Goal: Book appointment/travel/reservation

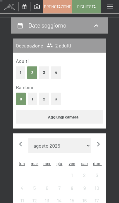
scroll to position [72, 0]
click at [34, 96] on button "1" at bounding box center [32, 99] width 9 height 13
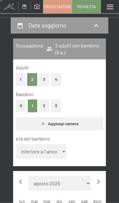
click at [59, 145] on select "inferiore a 1 anno 1 anno 2 anni 3 anni 4 anni 5 anni 6 anni 7 anni 8 anni 9 an…" at bounding box center [41, 151] width 50 height 15
select select "5"
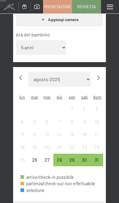
scroll to position [176, 0]
click at [93, 72] on form "Mese/anno agosto 2025 settembre 2025 ottobre 2025 novembre 2025 dicembre 2025 g…" at bounding box center [59, 79] width 87 height 15
click at [97, 73] on icon "button" at bounding box center [98, 77] width 9 height 9
select select "[DATE]"
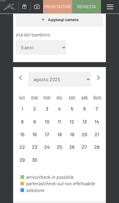
select select "[DATE]"
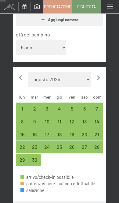
click at [21, 106] on div "1" at bounding box center [22, 111] width 11 height 11
select select "[DATE]"
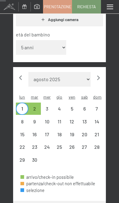
click at [48, 106] on div "3" at bounding box center [47, 111] width 11 height 11
select select "[DATE]"
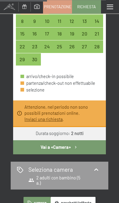
scroll to position [285, 0]
click at [91, 140] on button "Vai a «Camera»" at bounding box center [59, 147] width 93 height 14
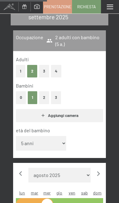
select select "[DATE]"
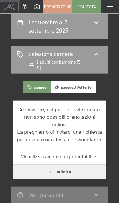
scroll to position [86, 0]
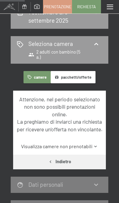
click at [83, 162] on button "Indietro" at bounding box center [59, 161] width 93 height 14
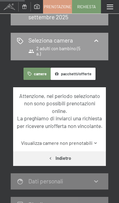
select select "5"
select select "[DATE]"
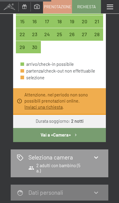
scroll to position [318, 0]
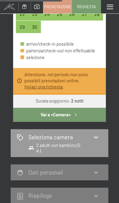
click at [93, 133] on div "Seleziona camera 2 adulti con bambino (5 a.)" at bounding box center [60, 143] width 86 height 20
select select "[DATE]"
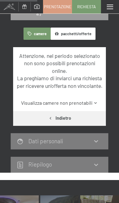
scroll to position [129, 0]
click at [94, 143] on icon at bounding box center [96, 141] width 7 height 7
click at [99, 145] on div "Dati personali" at bounding box center [60, 141] width 98 height 16
click at [92, 147] on div "Dati personali" at bounding box center [60, 141] width 98 height 16
click at [95, 145] on div "Dati personali" at bounding box center [60, 141] width 98 height 16
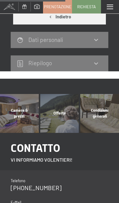
scroll to position [235, 0]
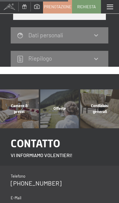
click at [18, 103] on span "Camere & prezzi" at bounding box center [19, 108] width 17 height 10
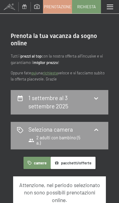
click at [98, 132] on div "Seleziona camera 2 adulti con bambino (5 a.)" at bounding box center [60, 135] width 86 height 20
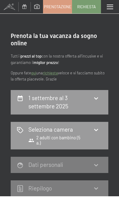
click at [99, 162] on icon at bounding box center [96, 165] width 7 height 7
click at [100, 161] on div "Dati personali" at bounding box center [60, 165] width 86 height 8
click at [98, 162] on icon at bounding box center [96, 165] width 7 height 7
click at [73, 161] on div "Dati personali" at bounding box center [60, 165] width 86 height 8
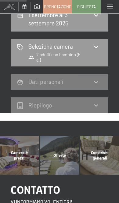
scroll to position [83, 0]
click at [23, 79] on icon at bounding box center [20, 82] width 7 height 7
click at [25, 78] on div "Dati personali" at bounding box center [60, 82] width 86 height 8
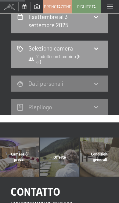
scroll to position [74, 0]
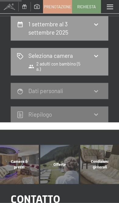
click at [34, 87] on h2 "Dati personali" at bounding box center [45, 90] width 35 height 7
click at [38, 87] on h2 "Dati personali" at bounding box center [45, 90] width 35 height 7
click at [98, 88] on icon at bounding box center [96, 91] width 7 height 7
click at [97, 88] on icon at bounding box center [96, 91] width 7 height 7
click at [58, 7] on span "Prenotazione" at bounding box center [58, 7] width 28 height 6
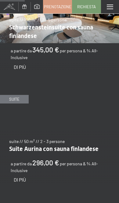
scroll to position [487, 0]
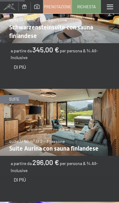
click at [19, 176] on span "Di più" at bounding box center [20, 179] width 12 height 6
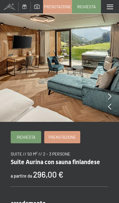
click at [100, 99] on img at bounding box center [59, 61] width 119 height 122
click at [101, 98] on img at bounding box center [59, 61] width 119 height 122
click at [103, 102] on img at bounding box center [59, 61] width 119 height 122
click at [106, 102] on img at bounding box center [59, 61] width 119 height 122
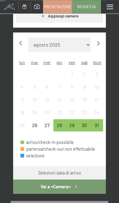
scroll to position [176, 0]
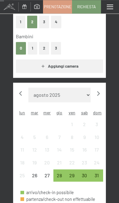
click at [100, 92] on icon "button" at bounding box center [98, 93] width 9 height 9
select select "[DATE]"
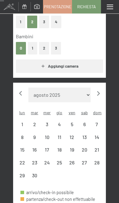
select select "[DATE]"
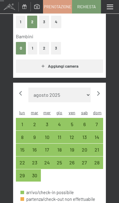
click at [51, 122] on div "3" at bounding box center [47, 127] width 11 height 11
select select "[DATE]"
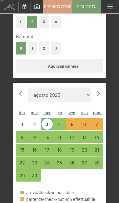
click at [24, 122] on div "1" at bounding box center [22, 127] width 11 height 11
select select "[DATE]"
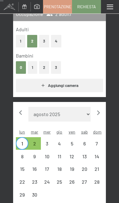
scroll to position [105, 0]
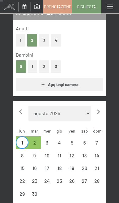
click at [30, 65] on button "1" at bounding box center [32, 66] width 9 height 13
select select "[DATE]"
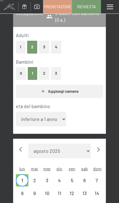
select select "[DATE]"
click at [58, 114] on select "inferiore a 1 anno 1 anno 2 anni 3 anni 4 anni 5 anni 6 anni 7 anni 8 anni 9 an…" at bounding box center [41, 119] width 50 height 15
select select "5"
select select "[DATE]"
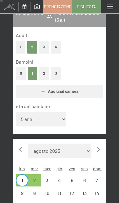
click at [48, 178] on div "3" at bounding box center [47, 183] width 11 height 11
select select "[DATE]"
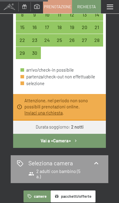
scroll to position [291, 0]
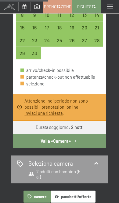
click at [82, 191] on button "pacchetti/offerte" at bounding box center [73, 197] width 45 height 12
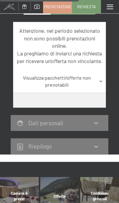
scroll to position [479, 0]
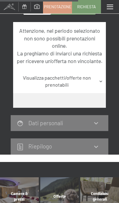
click at [101, 79] on icon at bounding box center [101, 81] width 5 height 5
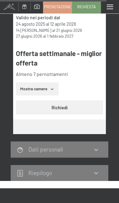
scroll to position [2924, 0]
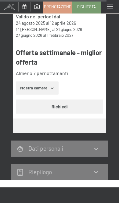
click at [95, 140] on div "Dati personali" at bounding box center [60, 148] width 98 height 16
click at [98, 140] on div "Dati personali" at bounding box center [60, 148] width 98 height 16
click at [100, 168] on div "Riepilogo" at bounding box center [60, 172] width 86 height 8
click at [99, 144] on div "Dati personali" at bounding box center [60, 148] width 86 height 8
click at [82, 99] on button "Richiedi" at bounding box center [59, 106] width 87 height 14
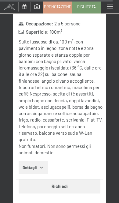
scroll to position [6088, 0]
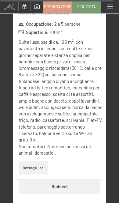
click at [78, 180] on button "Richiedi" at bounding box center [60, 187] width 82 height 14
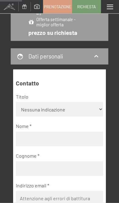
click at [92, 102] on select "Nessuna indicazione Sig.ra Sig." at bounding box center [59, 109] width 87 height 15
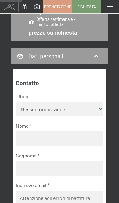
select select "f"
click at [95, 102] on select "Nessuna indicazione Sig.ra Sig." at bounding box center [59, 109] width 87 height 15
click at [78, 131] on input "text" at bounding box center [59, 138] width 87 height 15
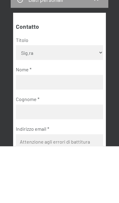
type input "[PERSON_NAME]"
click at [78, 161] on input "text" at bounding box center [59, 168] width 87 height 15
type input "Facci"
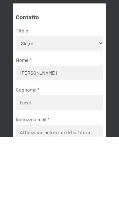
click at [80, 191] on input "email" at bounding box center [59, 198] width 87 height 15
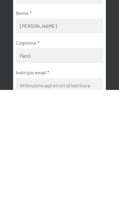
type input "[EMAIL_ADDRESS][DOMAIN_NAME]"
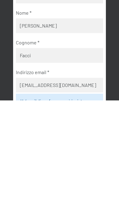
click at [85, 196] on div "Un’email di conferma verrà inviata a questo indirizzo." at bounding box center [59, 207] width 87 height 23
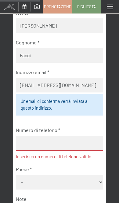
click at [81, 94] on div "Un’email di conferma verrà inviata a questo indirizzo." at bounding box center [59, 105] width 87 height 23
click at [80, 94] on div "Un’email di conferma verrà inviata a questo indirizzo." at bounding box center [59, 105] width 87 height 23
click at [77, 94] on div "Un’email di conferma verrà inviata a questo indirizzo." at bounding box center [59, 105] width 87 height 23
click at [63, 136] on input "tel" at bounding box center [59, 143] width 87 height 15
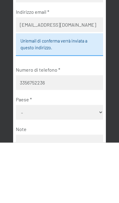
type input "3356752236"
click at [96, 165] on select "- [GEOGRAPHIC_DATA] [GEOGRAPHIC_DATA] [GEOGRAPHIC_DATA] [GEOGRAPHIC_DATA] [GEOG…" at bounding box center [59, 172] width 87 height 15
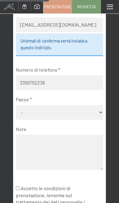
select select "ITA"
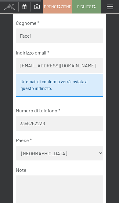
scroll to position [270, 0]
click at [82, 74] on div "Un’email di conferma verrà inviata a questo indirizzo." at bounding box center [59, 85] width 87 height 23
click at [85, 74] on div "Un’email di conferma verrà inviata a questo indirizzo." at bounding box center [59, 85] width 87 height 23
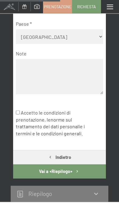
scroll to position [427, 0]
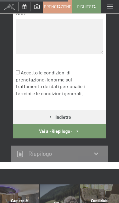
click at [24, 67] on label "Accetto le condizioni di prenotazione, le norme sul trattamento dei dati person…" at bounding box center [55, 83] width 78 height 32
click at [20, 70] on input "Accetto le condizioni di prenotazione, le norme sul trattamento dei dati person…" at bounding box center [18, 72] width 4 height 4
checkbox input "true"
click at [79, 124] on button "Vai a «Riepilogo»" at bounding box center [59, 131] width 93 height 14
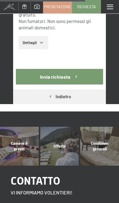
scroll to position [686, 0]
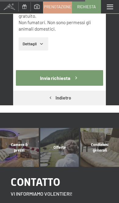
click at [87, 72] on button "Invia richiesta" at bounding box center [59, 78] width 87 height 16
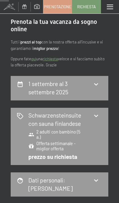
scroll to position [0, 0]
